Goal: Task Accomplishment & Management: Manage account settings

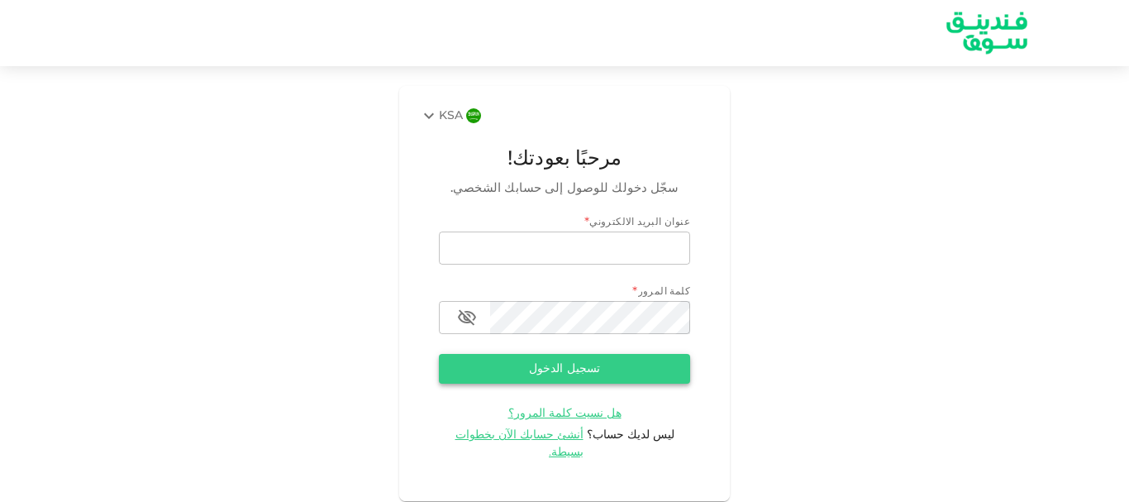
type input "[EMAIL_ADDRESS][DOMAIN_NAME]"
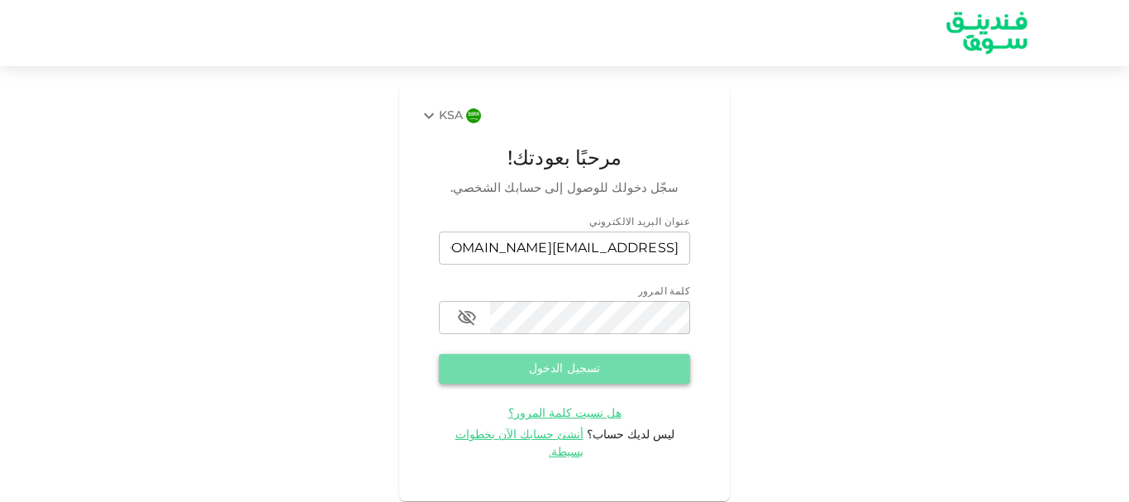
click at [527, 359] on button "تسجيل الدخول" at bounding box center [564, 369] width 251 height 30
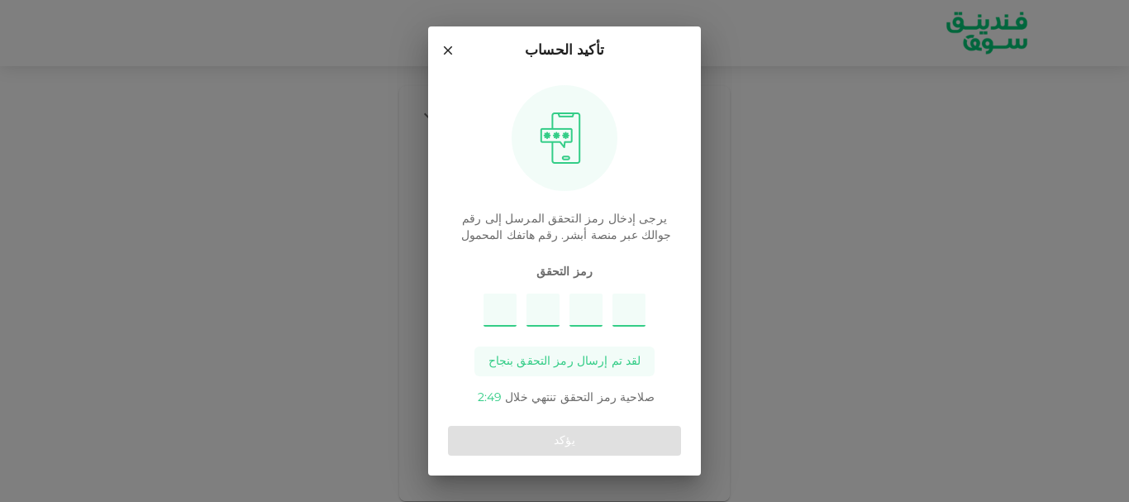
type input "4"
type input "3"
type input "7"
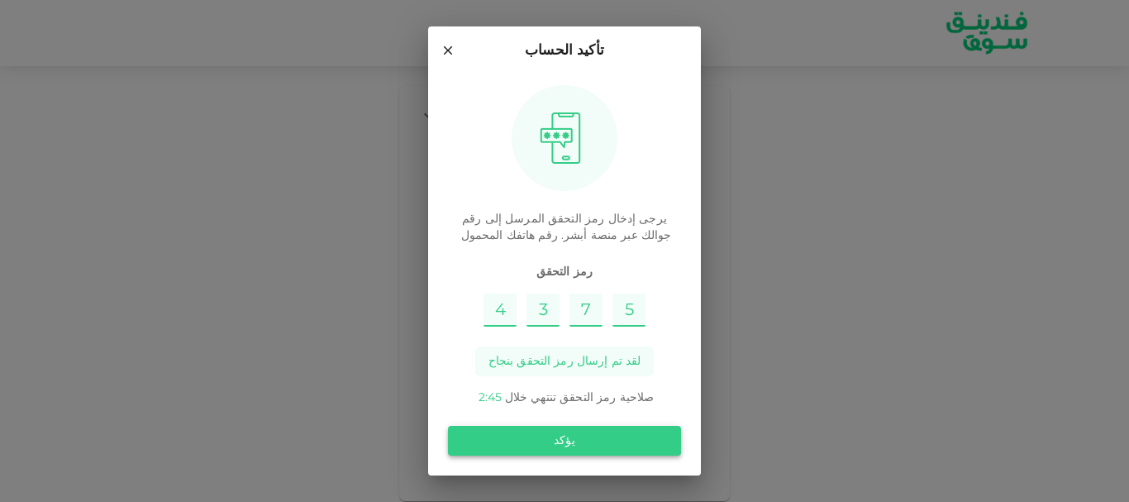
type input "5"
click at [557, 439] on button "يؤكد" at bounding box center [564, 441] width 233 height 30
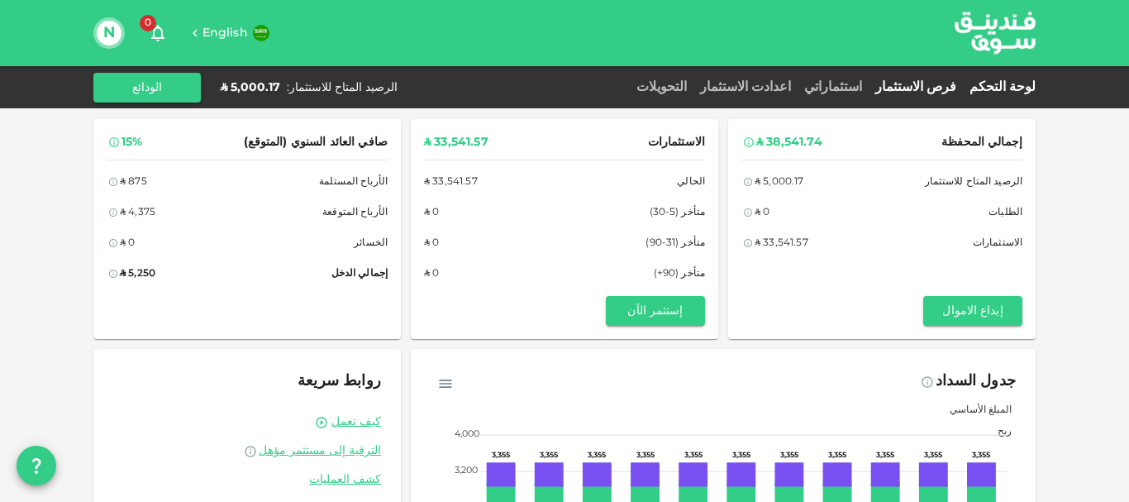
click at [919, 85] on link "فرص الاستثمار" at bounding box center [915, 87] width 94 height 12
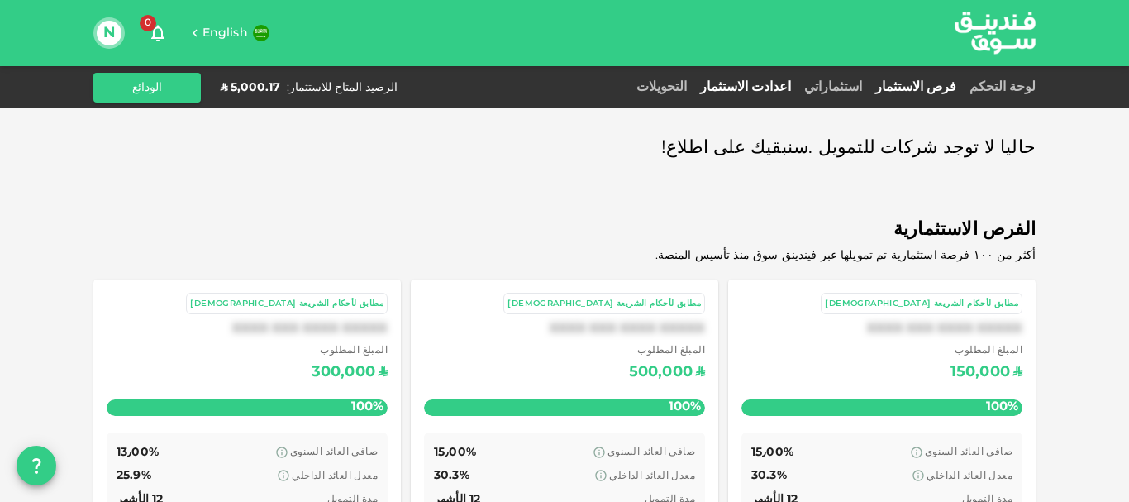
click at [778, 87] on link "اعدادت الاستثمار" at bounding box center [745, 87] width 104 height 12
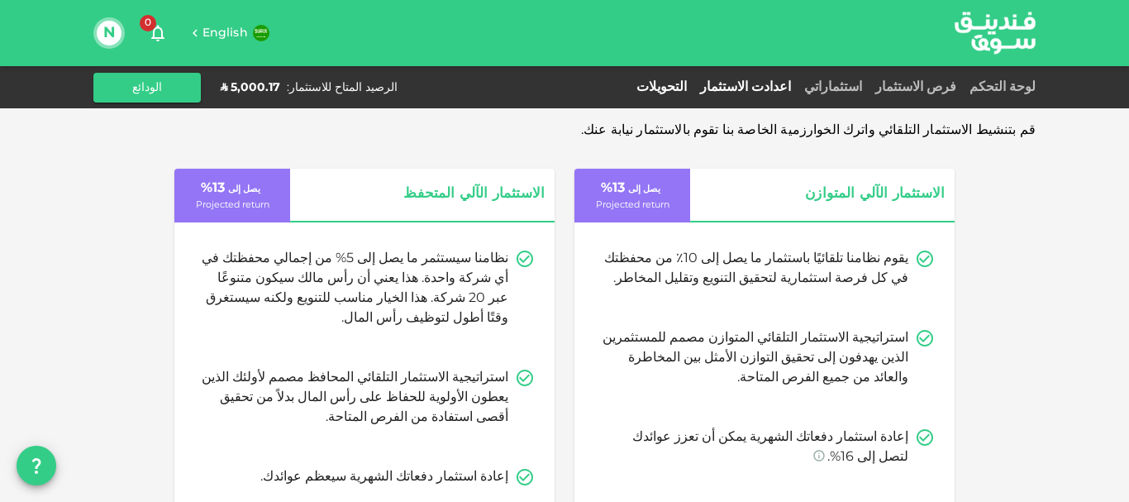
click at [693, 84] on link "التحويلات" at bounding box center [662, 87] width 64 height 12
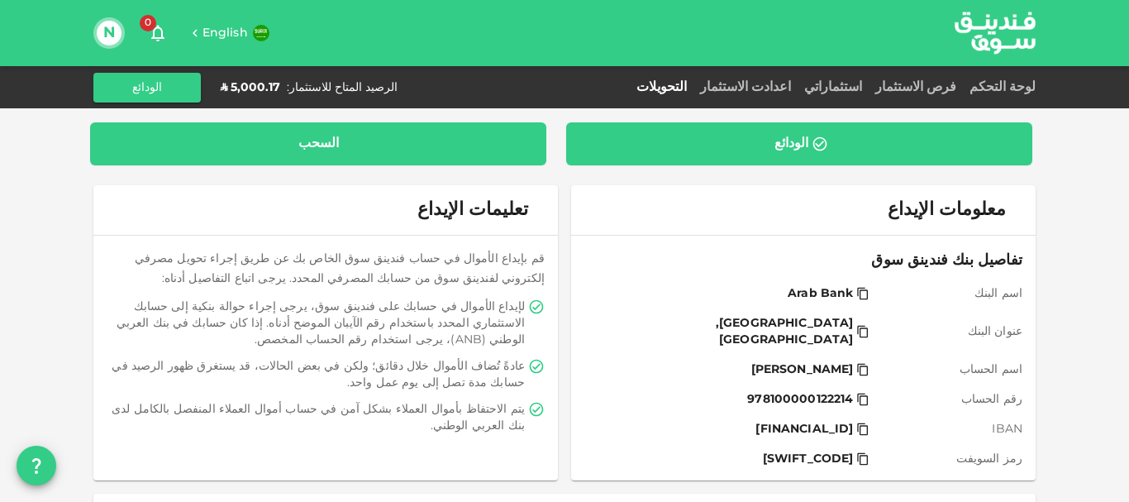
click at [326, 136] on div "السحب" at bounding box center [318, 144] width 40 height 17
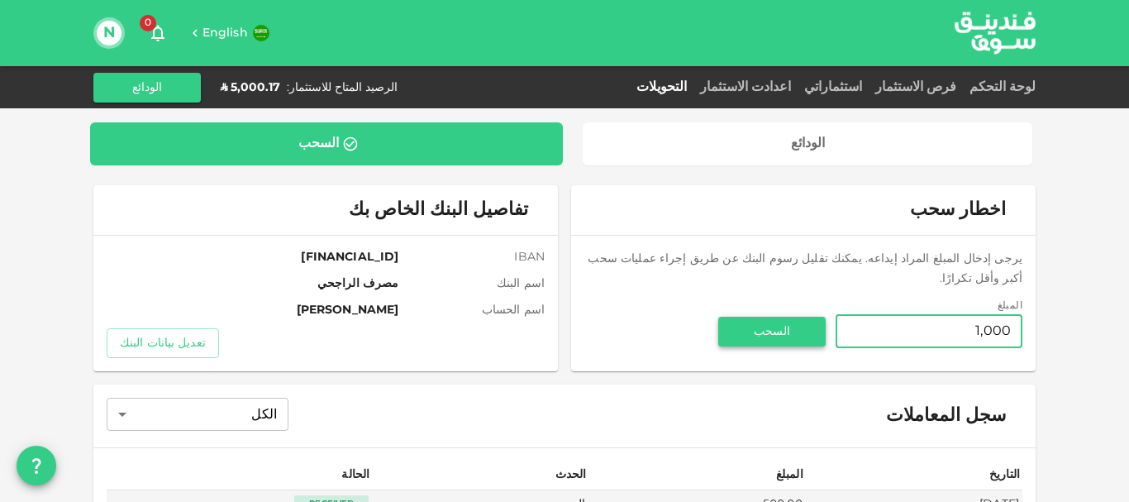
type input "1,000"
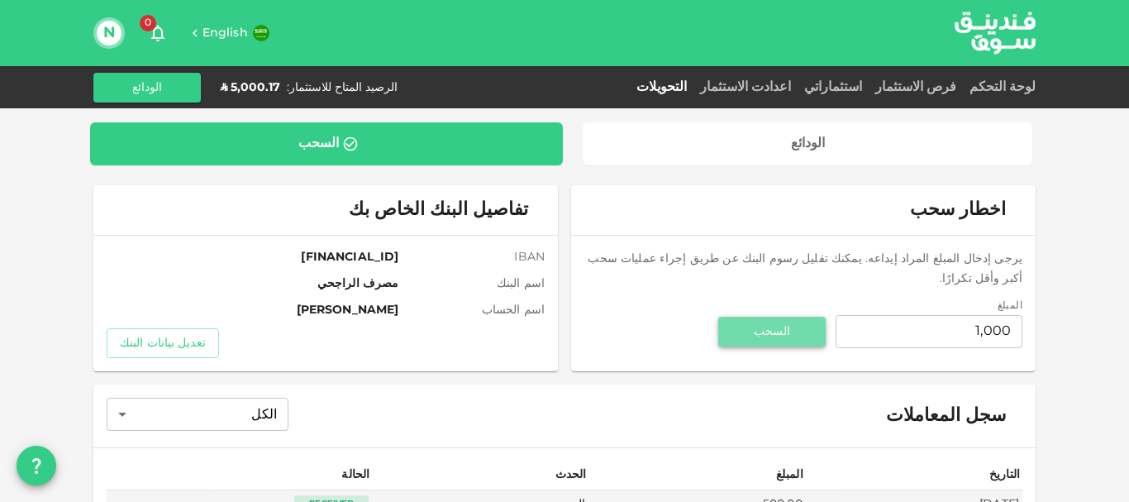
click at [729, 317] on button "السحب" at bounding box center [771, 331] width 107 height 30
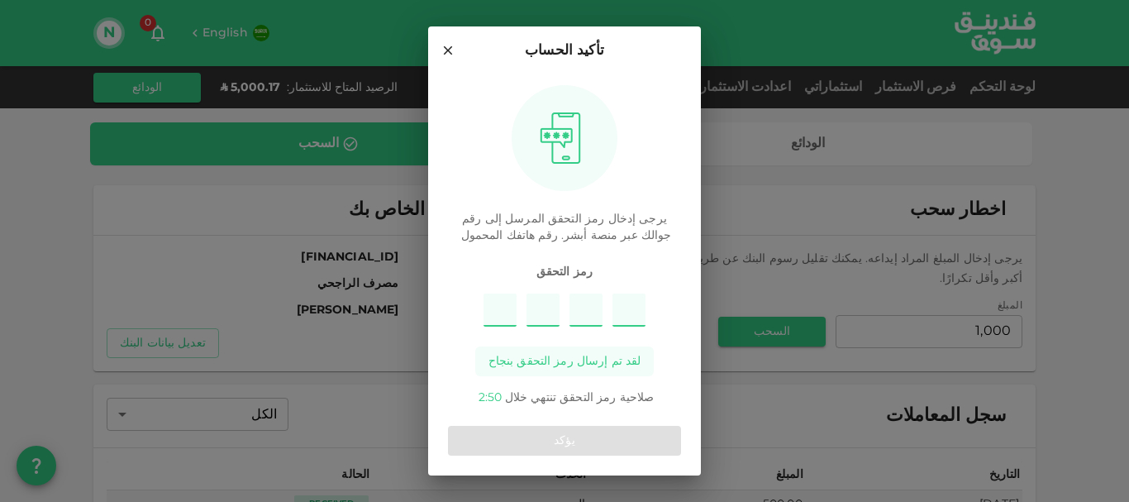
type input "5"
type input "4"
type input "9"
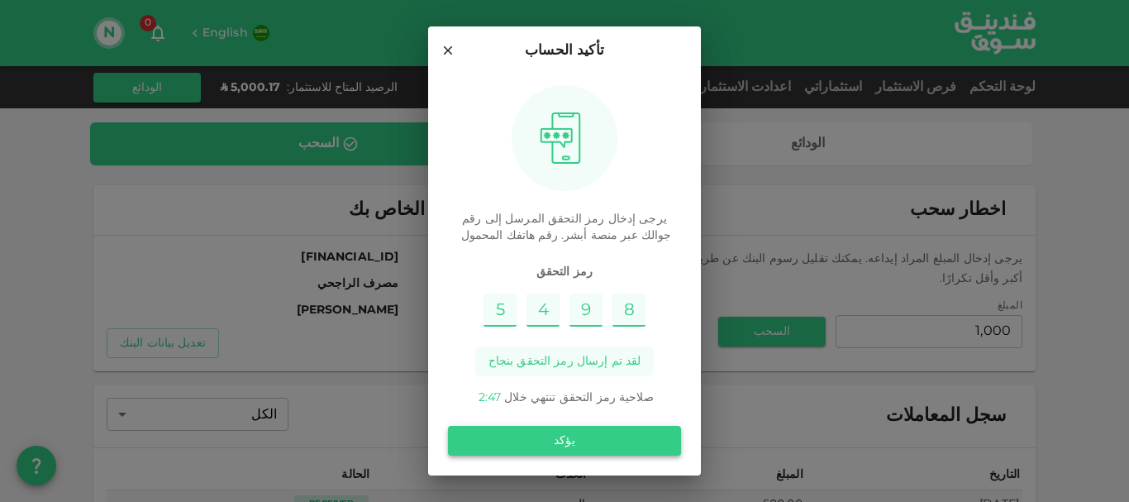
type input "8"
drag, startPoint x: 642, startPoint y: 444, endPoint x: 678, endPoint y: 166, distance: 279.9
click at [678, 166] on div "يرجى إدخال رمز التحقق المرسل إلى رقم جوالك عبر منصة أبشر. رقم هاتفك المحمول رمز…" at bounding box center [564, 240] width 233 height 331
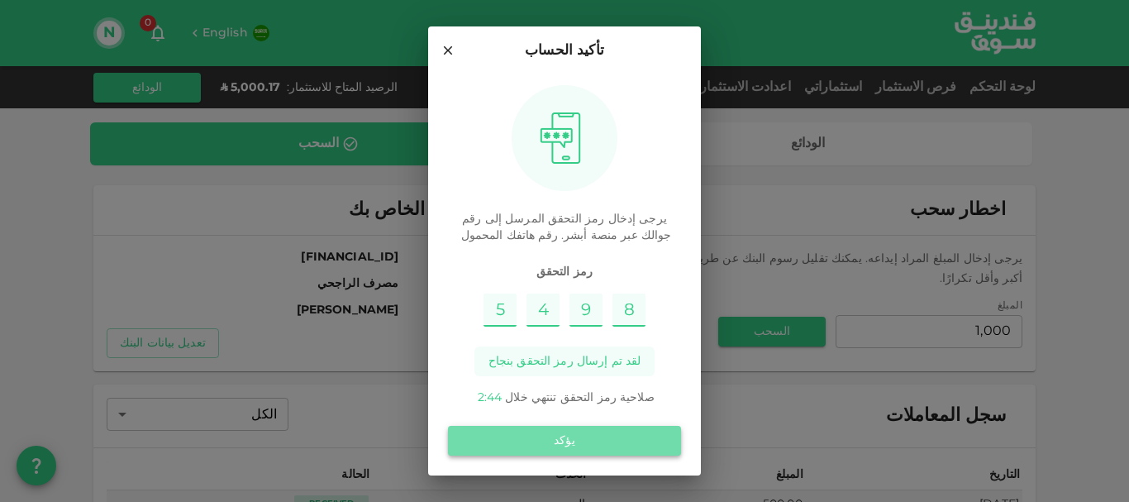
click at [583, 441] on button "يؤكد" at bounding box center [564, 441] width 233 height 30
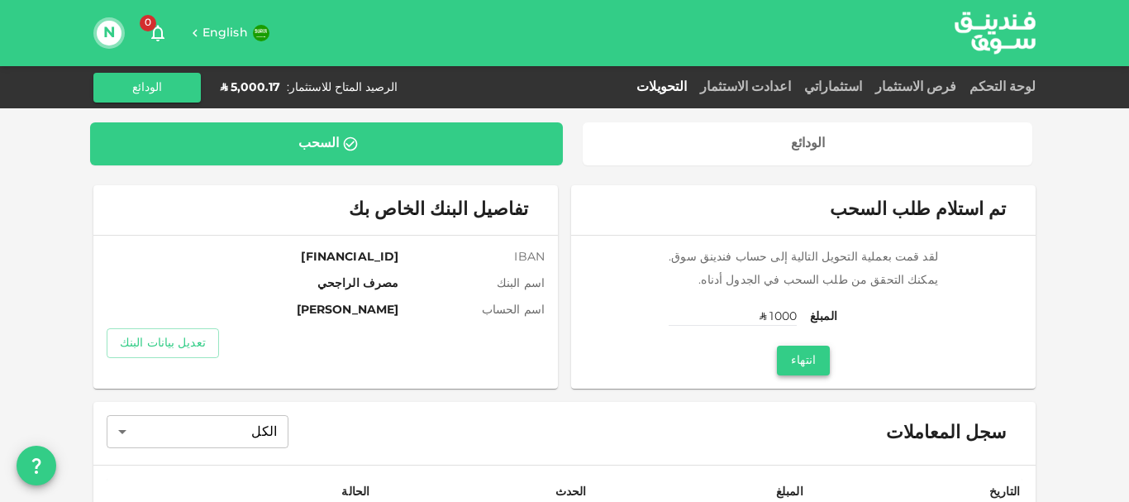
click at [820, 354] on button "انتهاء" at bounding box center [803, 360] width 53 height 30
